Goal: Task Accomplishment & Management: Manage account settings

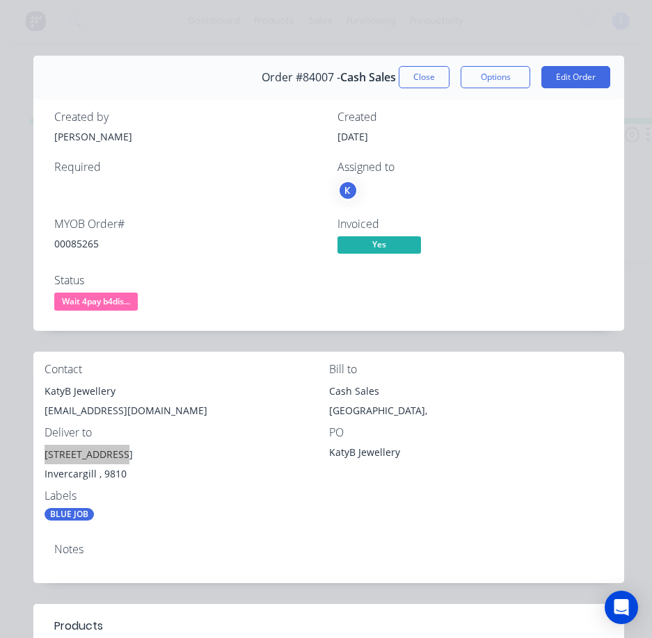
scroll to position [70, 0]
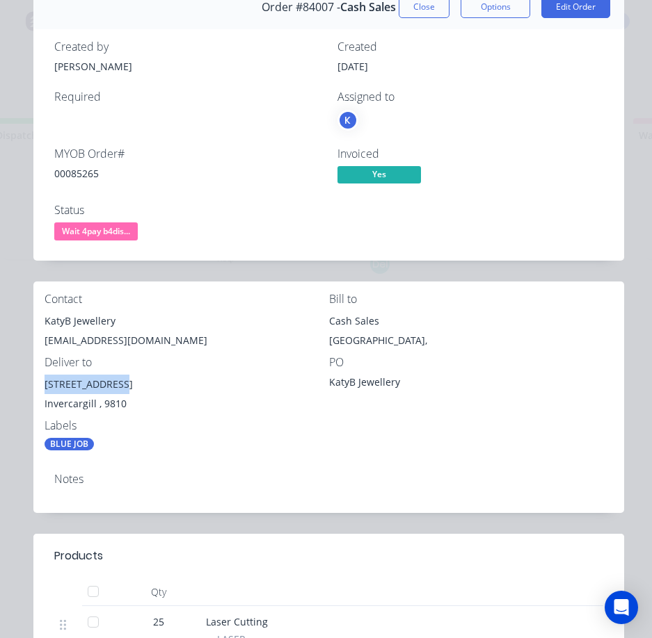
drag, startPoint x: 106, startPoint y: 232, endPoint x: 102, endPoint y: 248, distance: 16.5
click at [105, 237] on span "Wait 4pay b4dis..." at bounding box center [95, 231] width 83 height 17
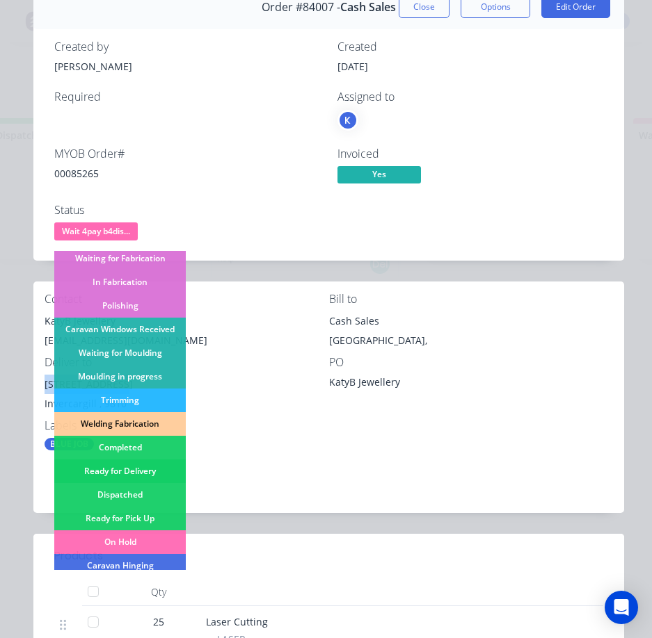
scroll to position [209, 0]
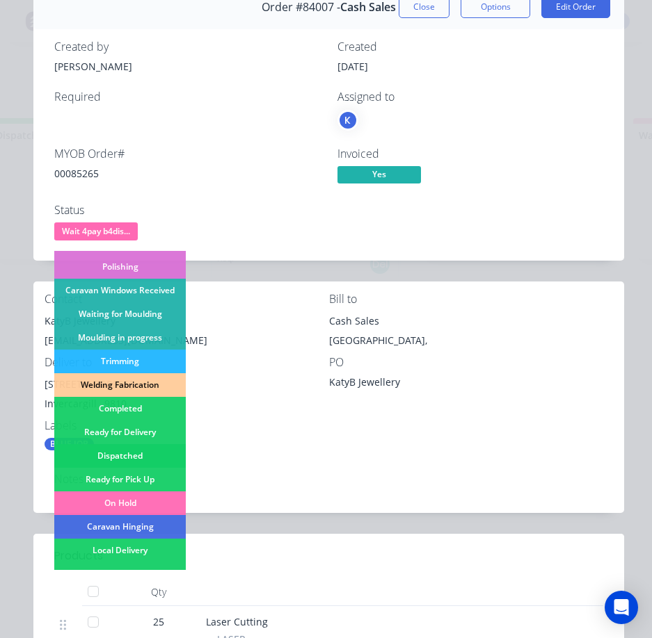
click at [114, 457] on div "Dispatched" at bounding box center [119, 456] width 131 height 24
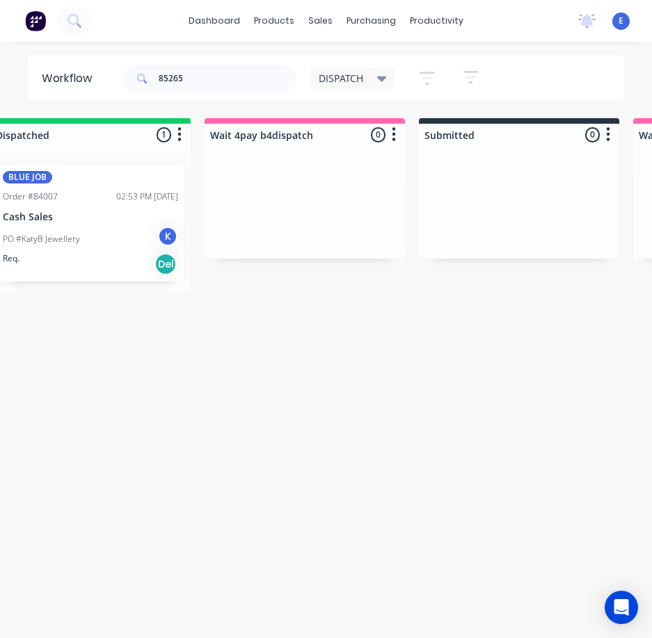
drag, startPoint x: 147, startPoint y: 303, endPoint x: 160, endPoint y: 312, distance: 15.0
click at [5, 312] on div "Workflow 85265 DISPATCH Save new view None edit DISPATCH (Default) edit CUT SHO…" at bounding box center [326, 347] width 652 height 583
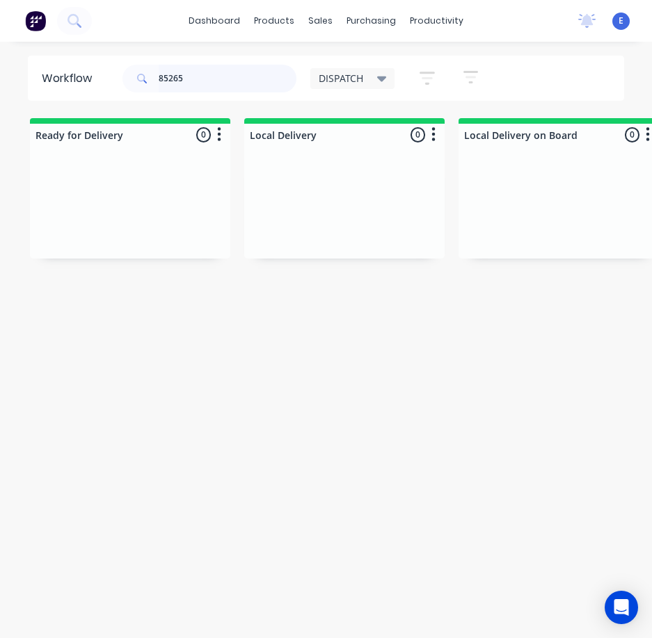
click at [207, 74] on input "85265" at bounding box center [228, 79] width 138 height 28
click at [207, 72] on input "85265" at bounding box center [228, 79] width 138 height 28
click at [204, 77] on input "85265" at bounding box center [228, 79] width 138 height 28
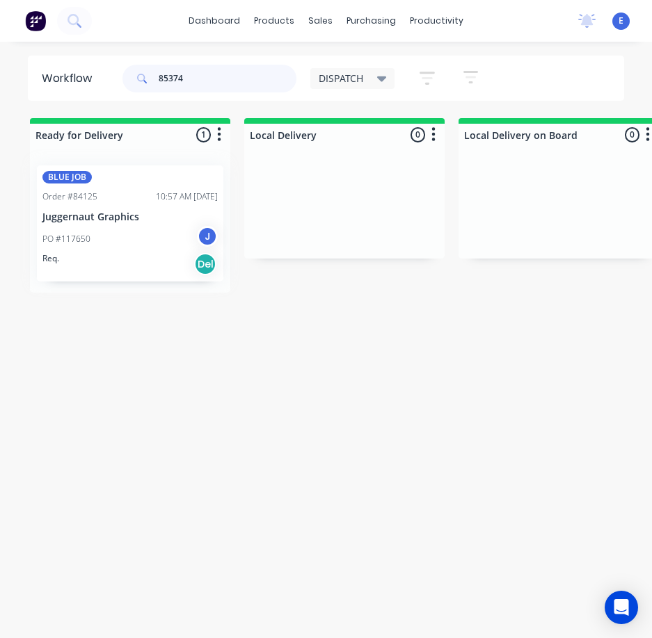
click at [159, 220] on div "BLUE JOB Order #84125 10:57 AM [DATE] Juggernaut Graphics PO #117650 J Req. Del" at bounding box center [130, 223] width 200 height 138
click at [159, 267] on div "Req. Del" at bounding box center [129, 264] width 175 height 24
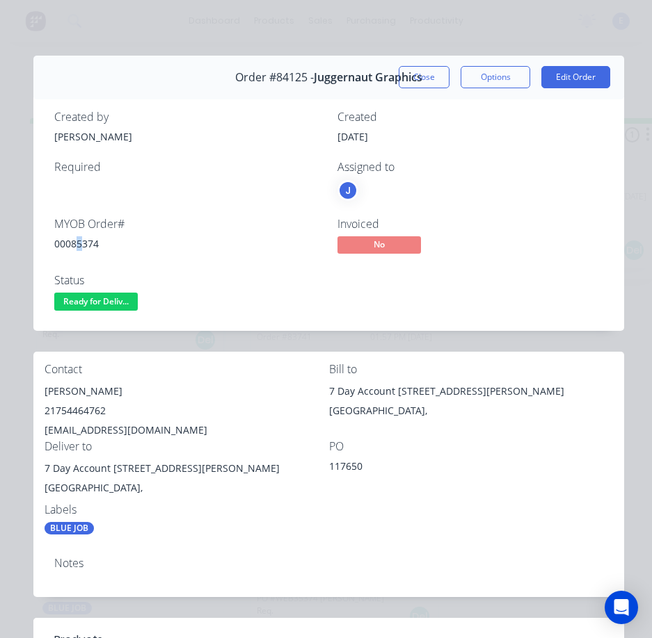
click at [79, 241] on div "00085374" at bounding box center [187, 243] width 266 height 15
click at [79, 240] on div "00085374" at bounding box center [187, 243] width 266 height 15
copy div "00085374"
click at [77, 390] on div "[PERSON_NAME]" at bounding box center [187, 391] width 284 height 19
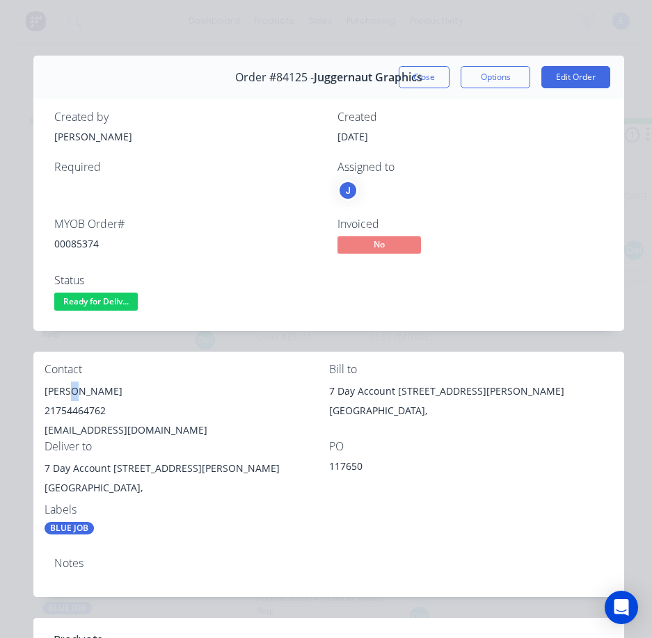
click at [77, 389] on div "[PERSON_NAME]" at bounding box center [187, 391] width 284 height 19
copy div "[PERSON_NAME]"
click at [83, 405] on div "21754464762" at bounding box center [187, 410] width 284 height 19
click at [82, 405] on div "21754464762" at bounding box center [187, 410] width 284 height 19
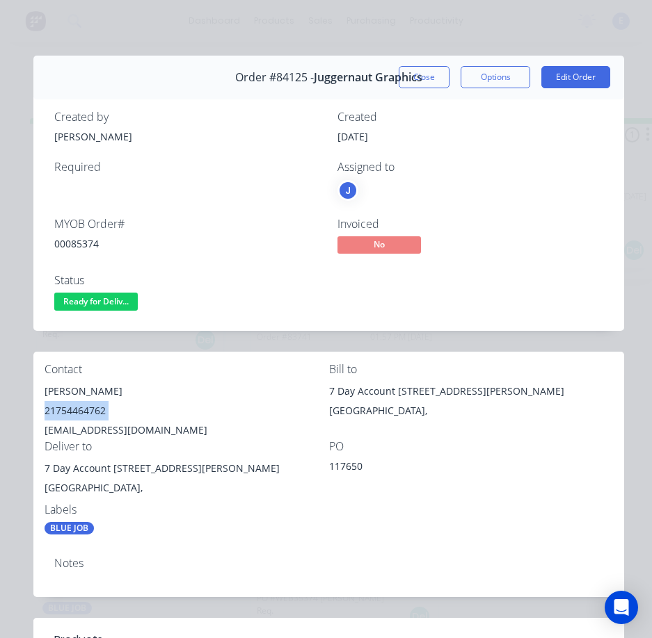
click at [82, 405] on div "21754464762" at bounding box center [187, 410] width 284 height 19
copy div "21754464762"
click at [112, 427] on div "[EMAIL_ADDRESS][DOMAIN_NAME]" at bounding box center [187, 430] width 284 height 19
click at [113, 426] on div "[EMAIL_ADDRESS][DOMAIN_NAME]" at bounding box center [187, 430] width 284 height 19
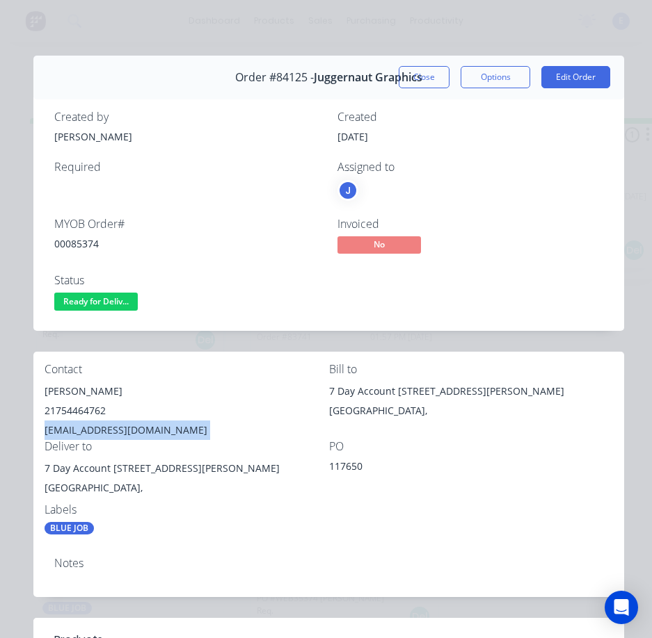
copy div "[EMAIL_ADDRESS][DOMAIN_NAME]"
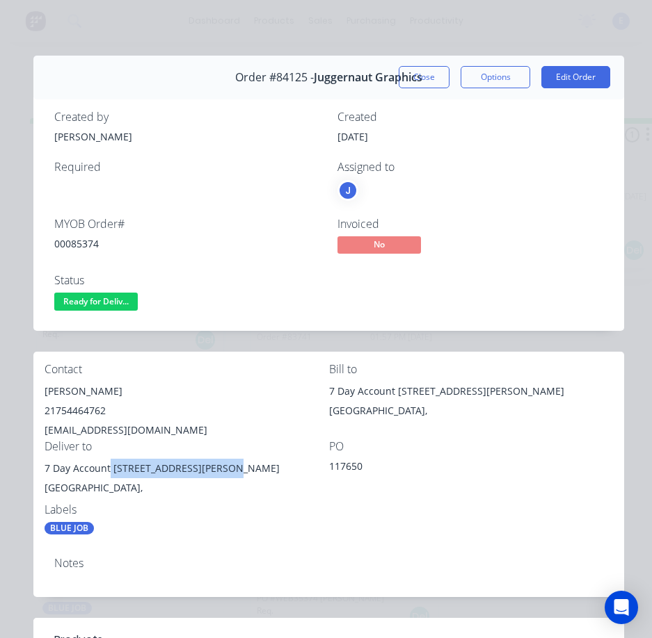
drag, startPoint x: 111, startPoint y: 472, endPoint x: 230, endPoint y: 469, distance: 118.3
click at [230, 469] on div "7 Day Account [STREET_ADDRESS][PERSON_NAME]" at bounding box center [187, 468] width 284 height 19
copy div "[STREET_ADDRESS]"
click at [92, 310] on span "Ready for Deliv..." at bounding box center [95, 301] width 83 height 17
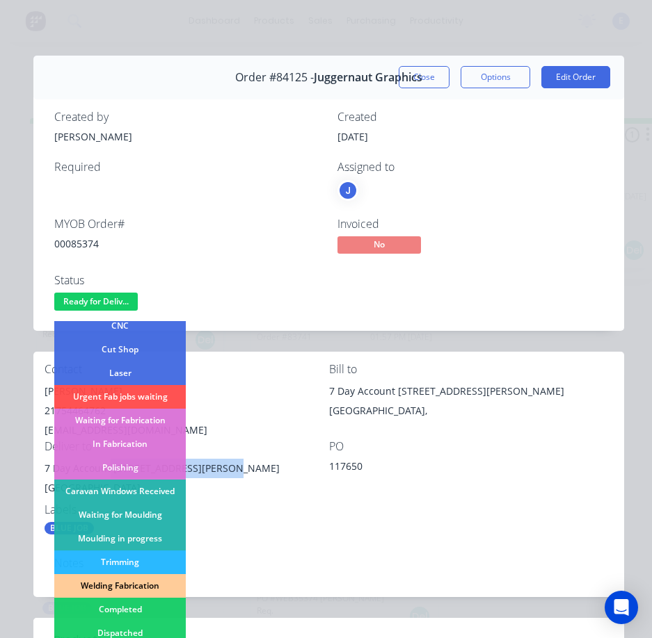
scroll to position [209, 0]
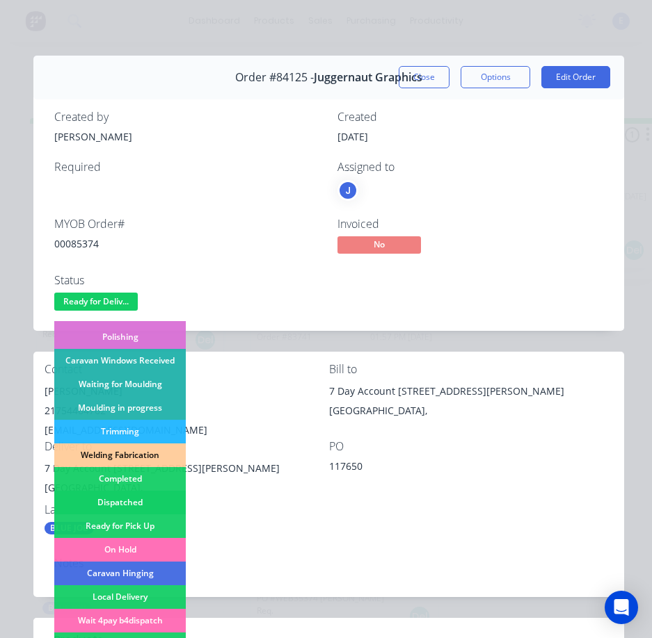
click at [144, 494] on div "Dispatched" at bounding box center [119, 503] width 131 height 24
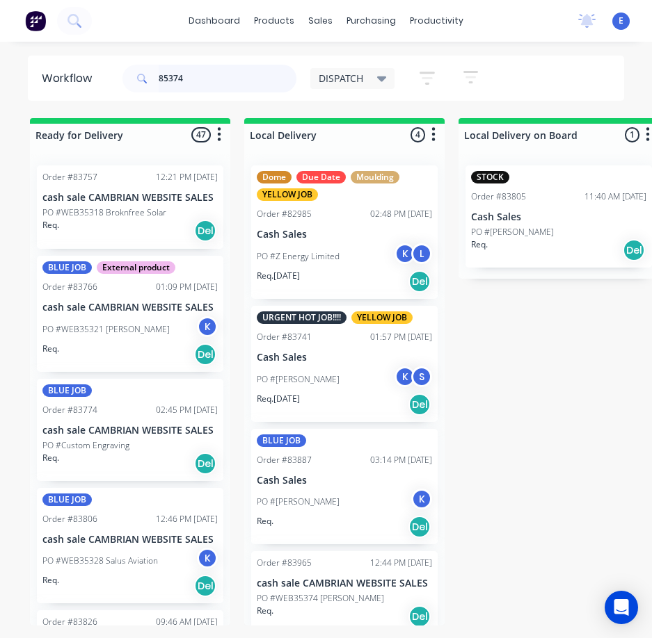
click at [220, 74] on input "85374" at bounding box center [228, 79] width 138 height 28
click at [220, 73] on input "85374" at bounding box center [228, 79] width 138 height 28
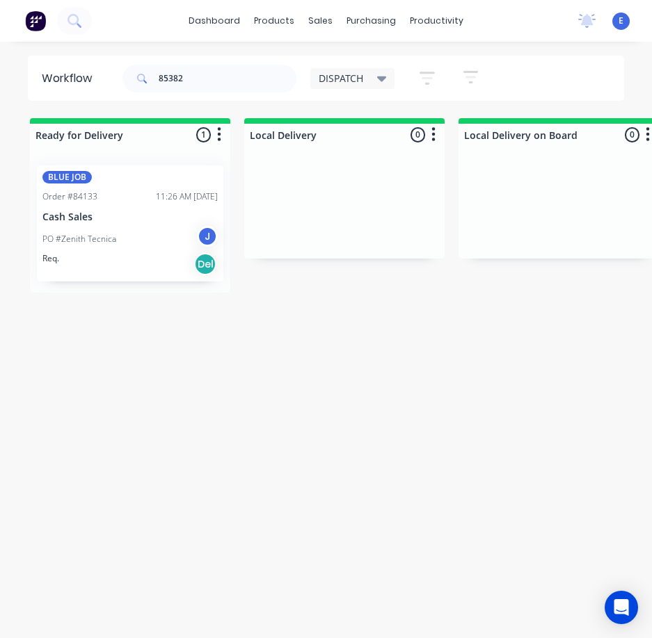
click at [128, 271] on div "Req. Del" at bounding box center [129, 264] width 175 height 24
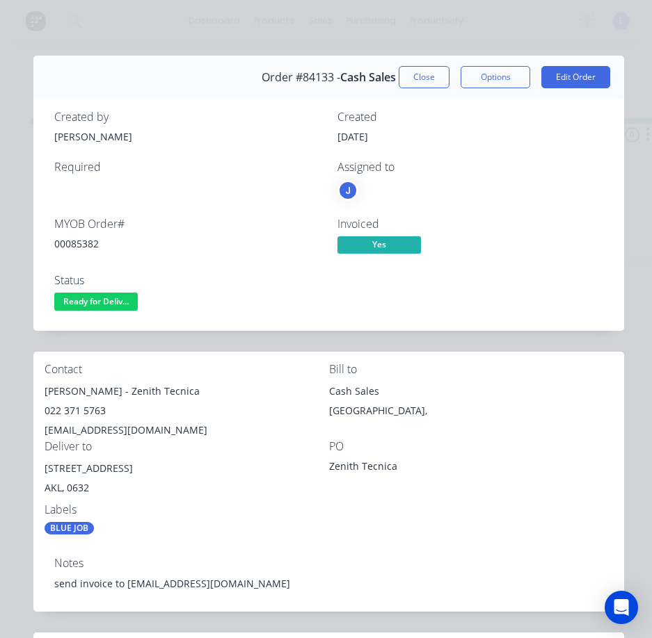
click at [81, 242] on div "00085382" at bounding box center [187, 243] width 266 height 15
copy div "00085382"
drag, startPoint x: 126, startPoint y: 393, endPoint x: 58, endPoint y: 392, distance: 67.5
click at [35, 388] on div "Contact [PERSON_NAME] - Zenith Tecnica 022 371 5763 [EMAIL_ADDRESS][DOMAIN_NAME…" at bounding box center [328, 449] width 590 height 195
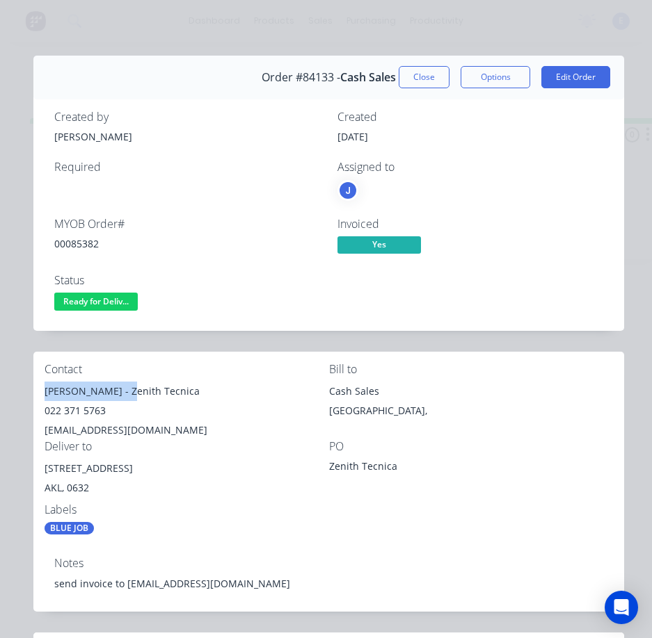
copy div "[PERSON_NAME]"
drag, startPoint x: 131, startPoint y: 392, endPoint x: 206, endPoint y: 396, distance: 75.2
click at [206, 396] on div "[PERSON_NAME] - Zenith Tecnica" at bounding box center [187, 391] width 284 height 19
copy div "Zenith Tecnica"
click at [74, 412] on div "022 371 5763" at bounding box center [187, 410] width 284 height 19
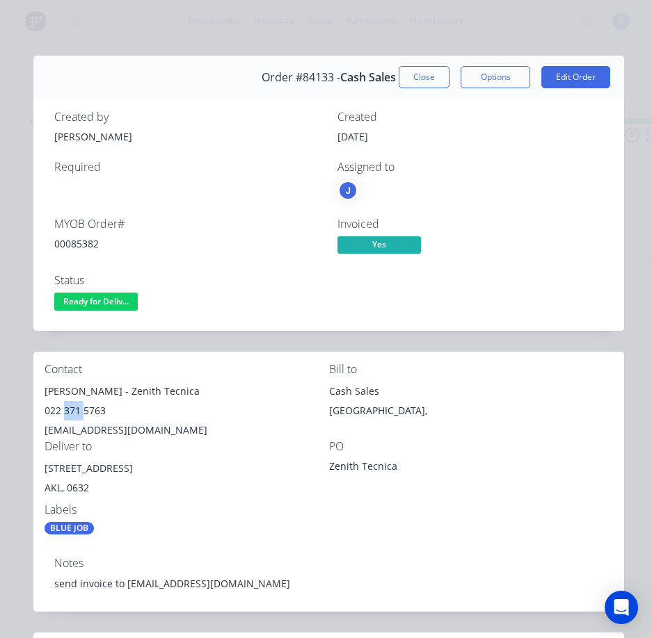
click at [74, 412] on div "022 371 5763" at bounding box center [187, 410] width 284 height 19
copy div "022 371 5763"
click at [107, 430] on div "[EMAIL_ADDRESS][DOMAIN_NAME]" at bounding box center [187, 430] width 284 height 19
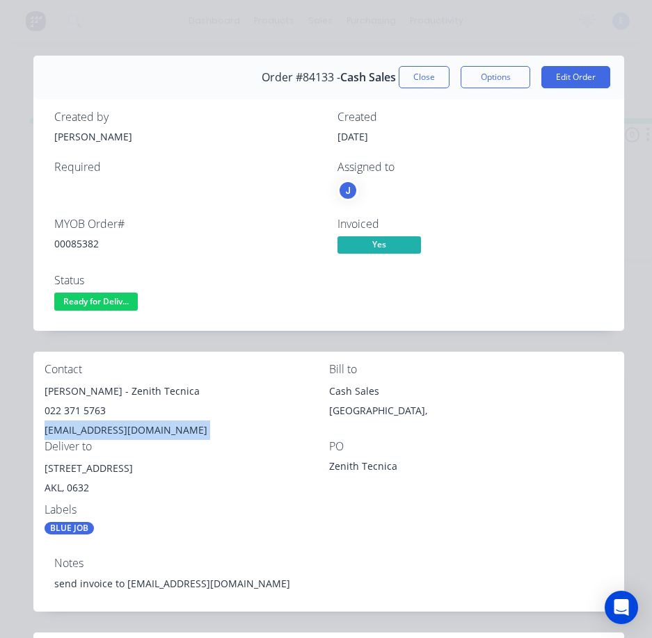
click at [107, 429] on div "[EMAIL_ADDRESS][DOMAIN_NAME]" at bounding box center [187, 430] width 284 height 19
copy div "[EMAIL_ADDRESS][DOMAIN_NAME]"
drag, startPoint x: 75, startPoint y: 470, endPoint x: 157, endPoint y: 471, distance: 82.1
click at [157, 471] on div "[STREET_ADDRESS]" at bounding box center [187, 468] width 284 height 19
click at [107, 289] on div "Status Ready for Deliv..." at bounding box center [187, 294] width 266 height 40
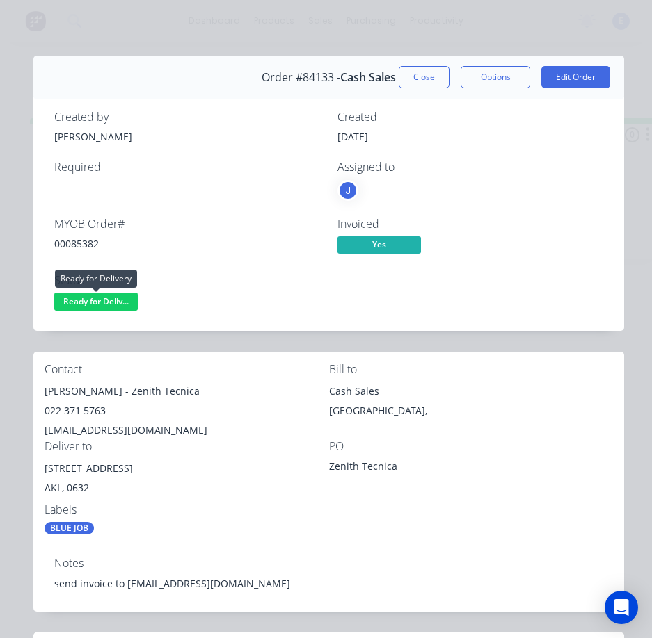
click at [109, 299] on span "Ready for Deliv..." at bounding box center [95, 301] width 83 height 17
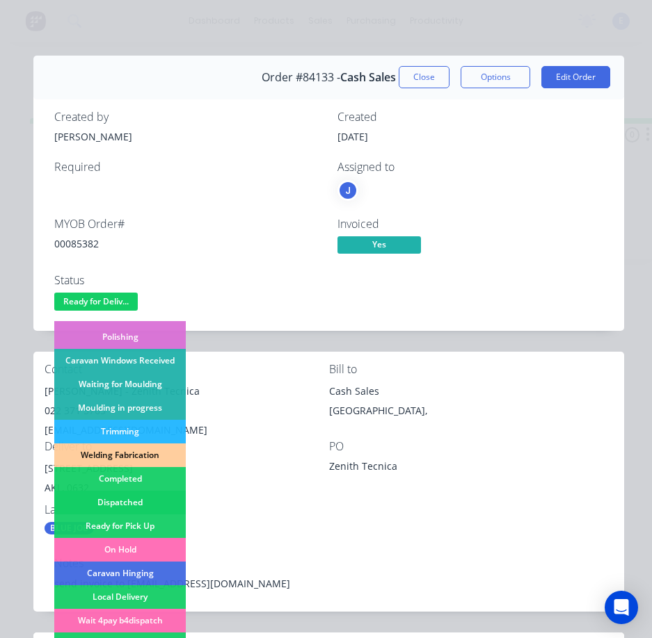
click at [136, 499] on div "Dispatched" at bounding box center [119, 503] width 131 height 24
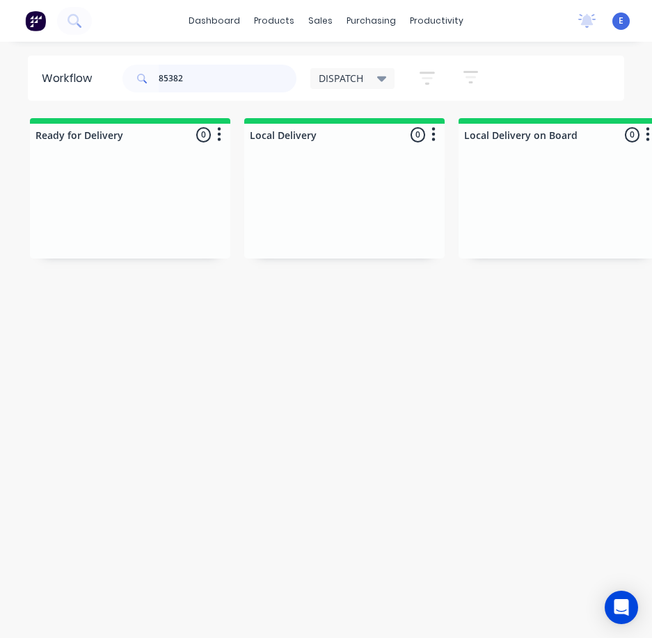
click at [204, 77] on input "85382" at bounding box center [228, 79] width 138 height 28
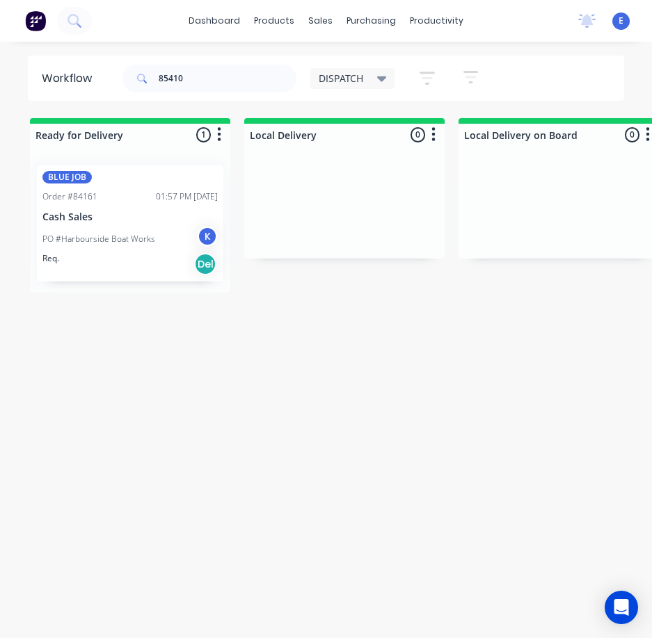
click at [97, 280] on div "BLUE JOB Order #84161 01:57 PM [DATE] Cash Sales PO #Harbourside Boat Works K R…" at bounding box center [130, 224] width 186 height 116
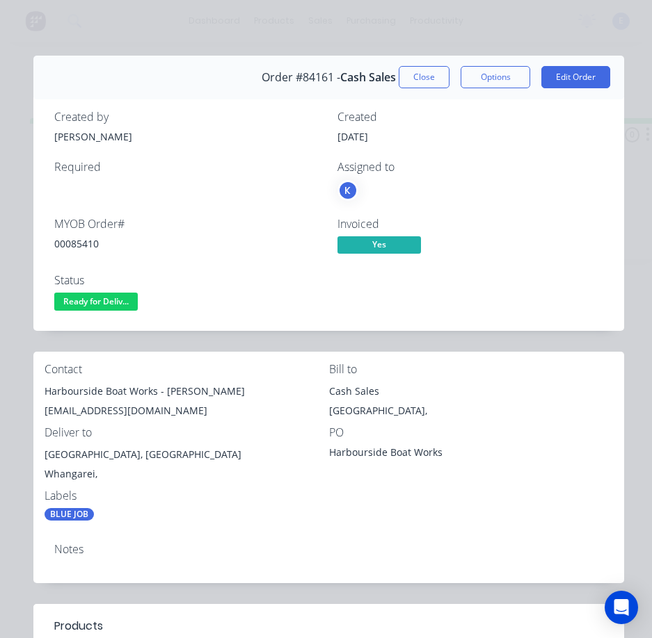
click at [83, 245] on div "00085410" at bounding box center [187, 243] width 266 height 15
drag, startPoint x: 157, startPoint y: 395, endPoint x: 61, endPoint y: 392, distance: 96.0
click at [39, 386] on div "Contact Harbourside Boat Works - Nic Rawlings [EMAIL_ADDRESS][DOMAIN_NAME] Bill…" at bounding box center [328, 442] width 590 height 181
drag, startPoint x: 163, startPoint y: 393, endPoint x: 230, endPoint y: 399, distance: 67.1
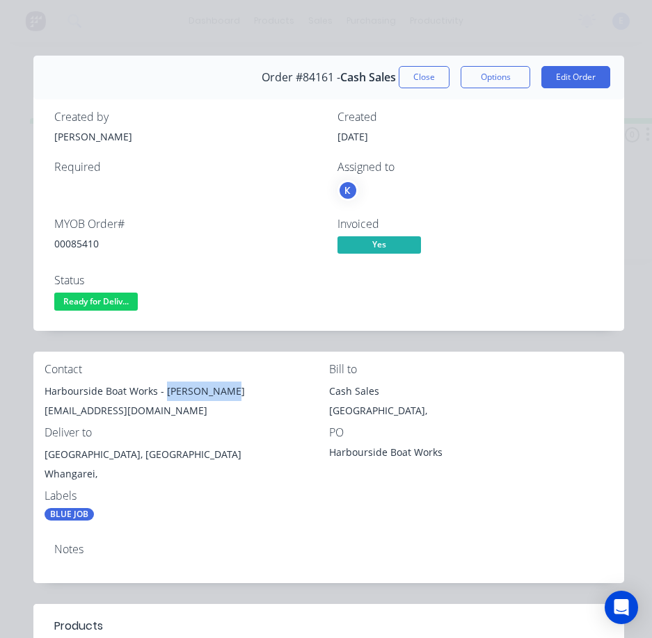
click at [230, 399] on div "Harbourside Boat Works - [PERSON_NAME]" at bounding box center [187, 391] width 284 height 19
click at [95, 410] on div "[EMAIL_ADDRESS][DOMAIN_NAME]" at bounding box center [187, 410] width 284 height 19
drag, startPoint x: 98, startPoint y: 456, endPoint x: 143, endPoint y: 469, distance: 47.1
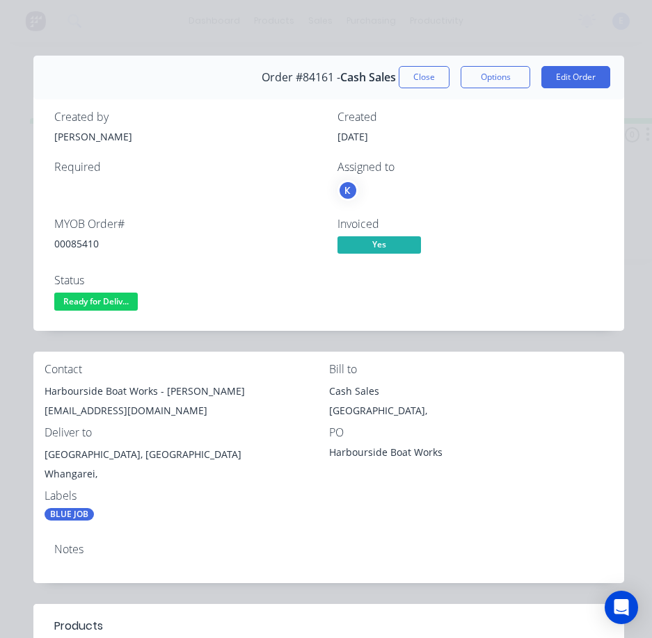
click at [142, 469] on div "Whangarei," at bounding box center [187, 474] width 284 height 19
drag, startPoint x: 219, startPoint y: 453, endPoint x: 98, endPoint y: 460, distance: 121.2
click at [98, 460] on div "[GEOGRAPHIC_DATA], [GEOGRAPHIC_DATA]" at bounding box center [187, 454] width 284 height 19
click at [96, 456] on div "[GEOGRAPHIC_DATA], [GEOGRAPHIC_DATA]" at bounding box center [187, 454] width 284 height 19
drag, startPoint x: 91, startPoint y: 453, endPoint x: 45, endPoint y: 456, distance: 46.0
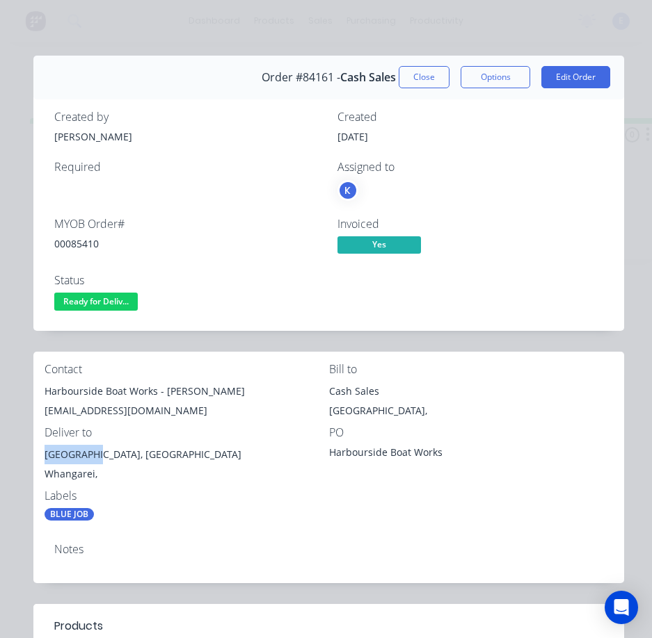
click at [45, 456] on div "[GEOGRAPHIC_DATA], [GEOGRAPHIC_DATA]" at bounding box center [187, 454] width 284 height 19
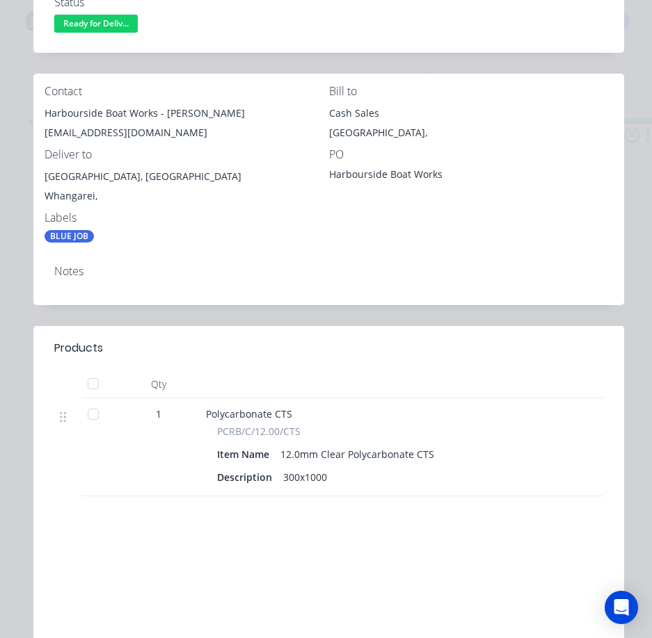
click at [394, 288] on div "Notes" at bounding box center [328, 279] width 590 height 51
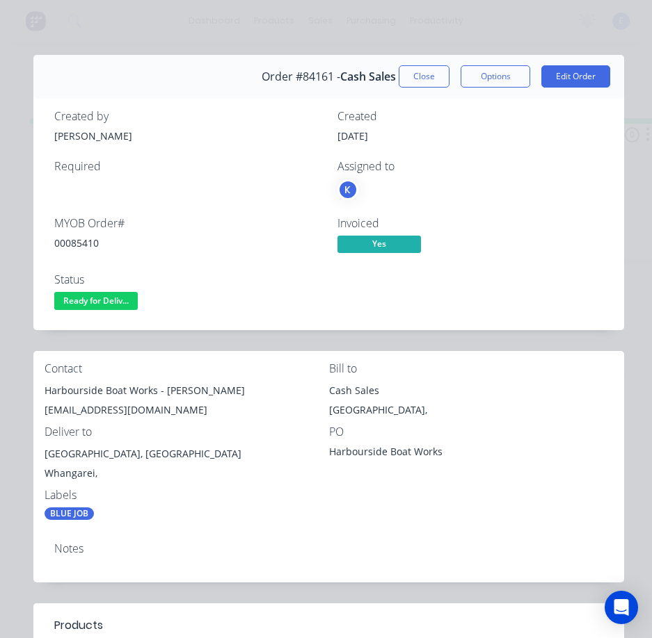
scroll to position [0, 0]
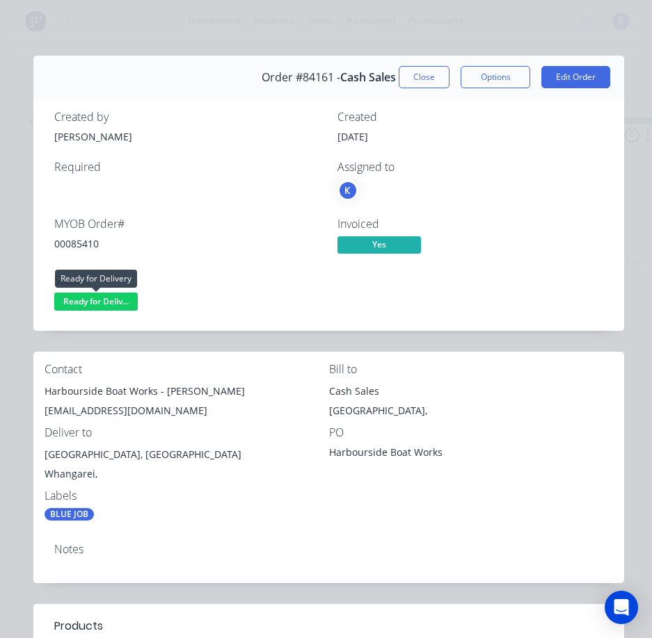
click at [119, 294] on span "Ready for Deliv..." at bounding box center [95, 301] width 83 height 17
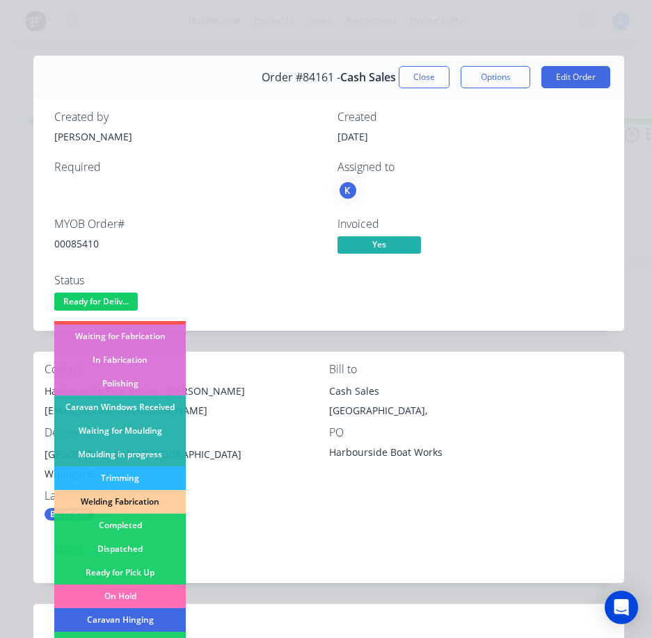
scroll to position [209, 0]
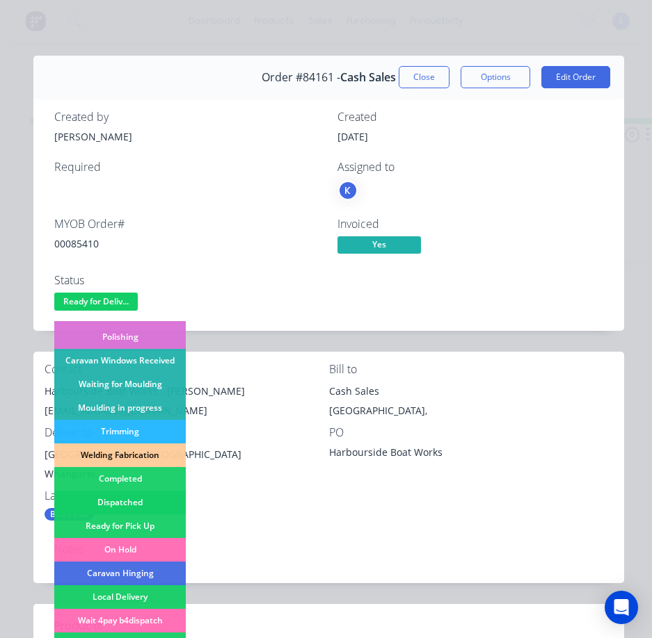
click at [150, 500] on div "Dispatched" at bounding box center [119, 503] width 131 height 24
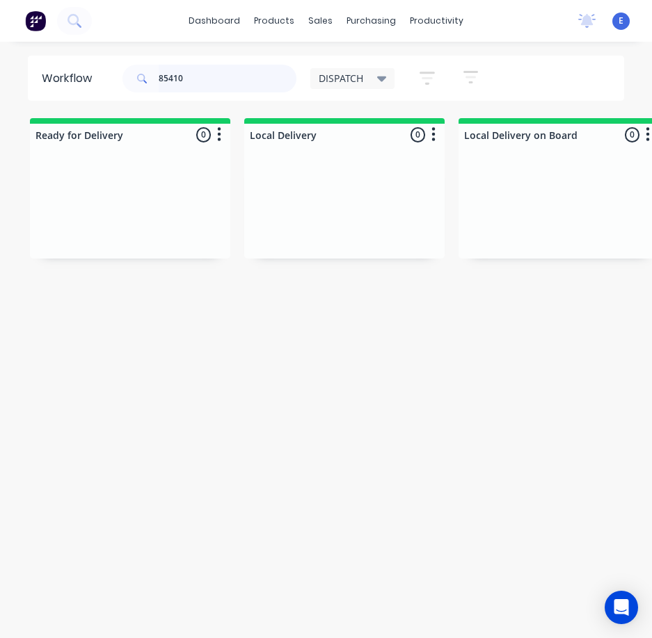
click at [214, 77] on input "85410" at bounding box center [228, 79] width 138 height 28
click at [214, 75] on input "85410" at bounding box center [228, 79] width 138 height 28
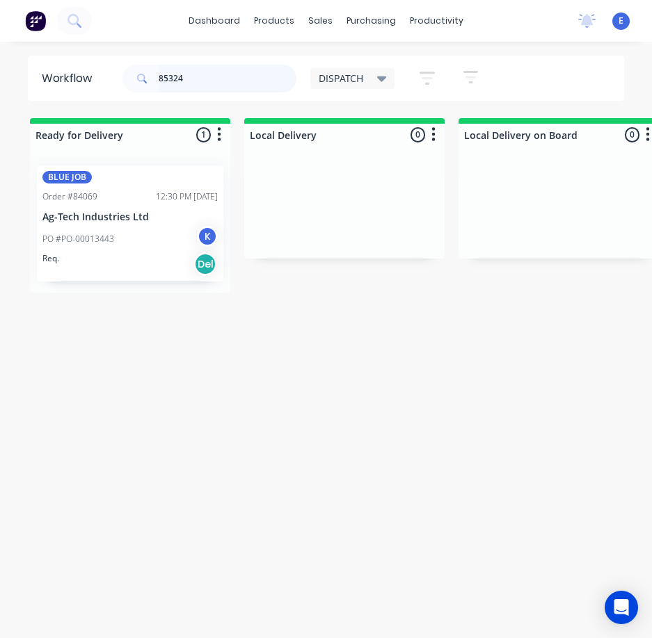
type input "85324"
click at [127, 261] on div "Req. Del" at bounding box center [129, 264] width 175 height 24
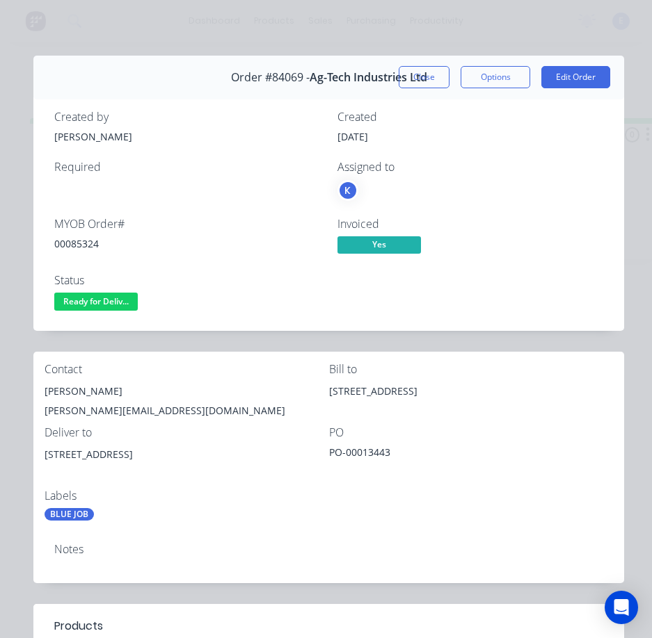
click at [84, 248] on div "00085324" at bounding box center [187, 243] width 266 height 15
click at [57, 392] on div "[PERSON_NAME]" at bounding box center [187, 391] width 284 height 19
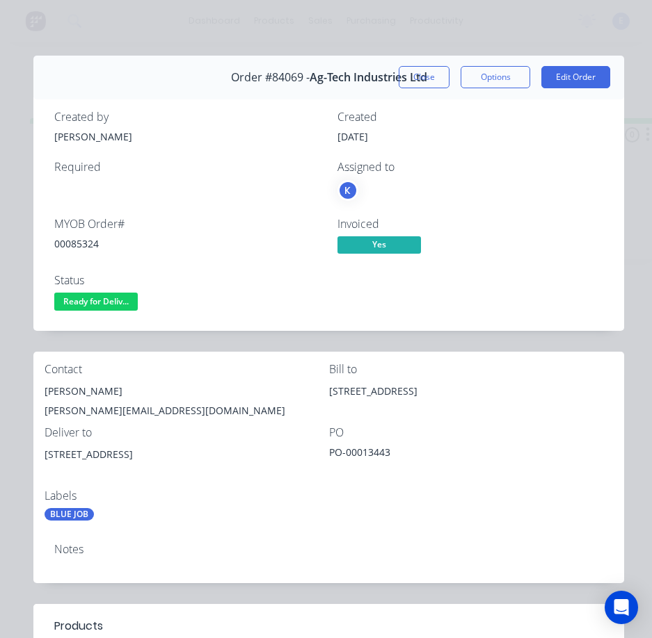
click at [113, 408] on div "[PERSON_NAME][EMAIL_ADDRESS][DOMAIN_NAME]" at bounding box center [187, 410] width 284 height 19
drag, startPoint x: 124, startPoint y: 453, endPoint x: 54, endPoint y: 460, distance: 71.2
click at [37, 467] on div "Contact [PERSON_NAME] [PERSON_NAME][EMAIL_ADDRESS][DOMAIN_NAME] Bill to [STREET…" at bounding box center [328, 442] width 590 height 181
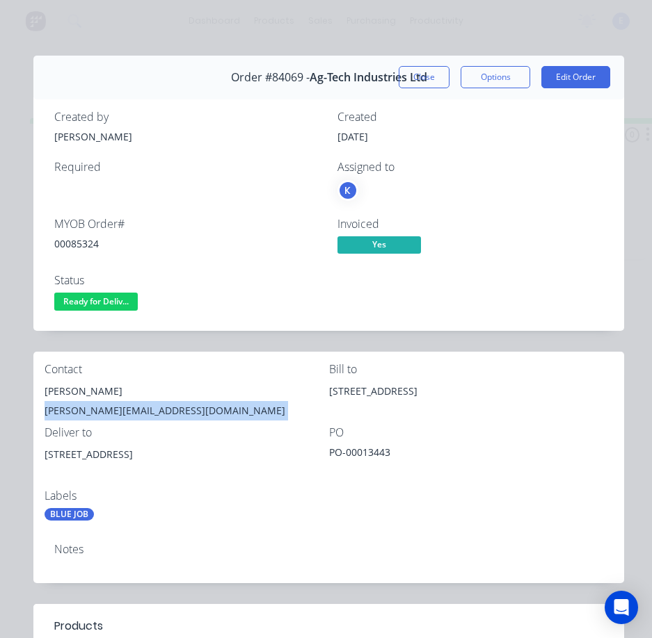
click at [88, 303] on span "Ready for Deliv..." at bounding box center [95, 301] width 83 height 17
